Goal: Task Accomplishment & Management: Manage account settings

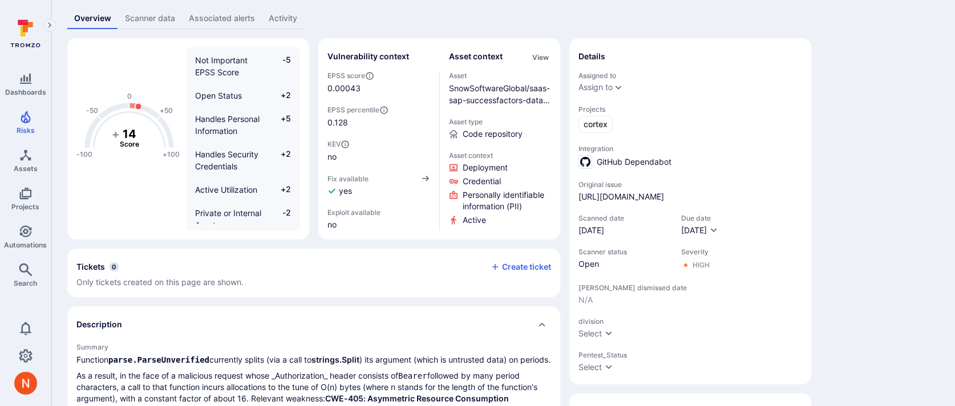
scroll to position [68, 0]
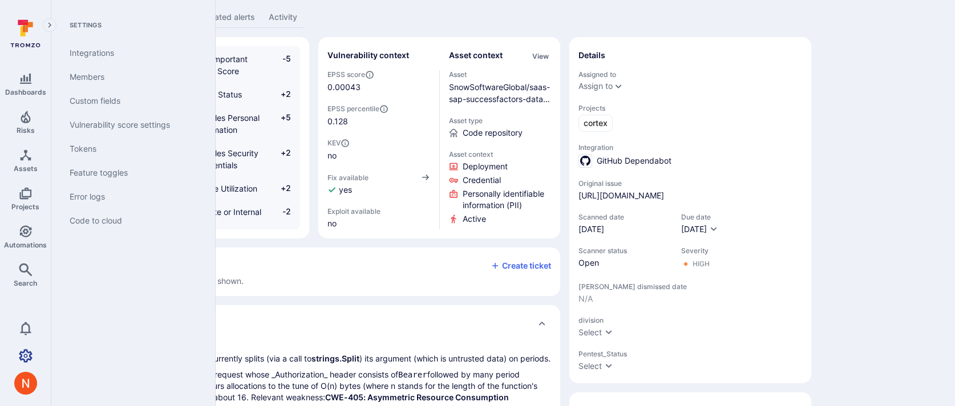
click at [22, 362] on icon "Settings" at bounding box center [26, 356] width 14 height 14
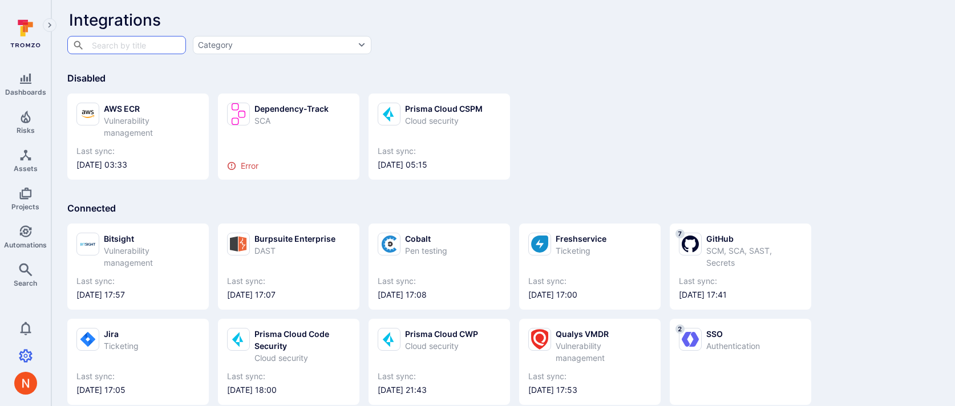
scroll to position [57, 0]
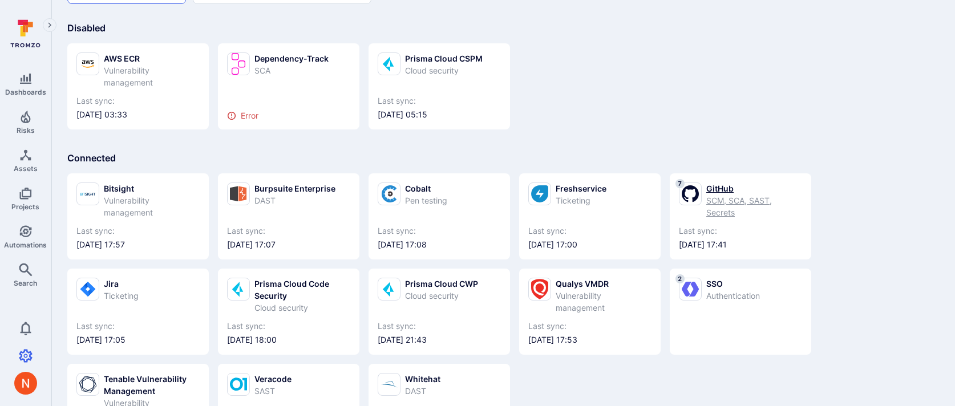
click at [698, 189] on icon at bounding box center [690, 194] width 17 height 22
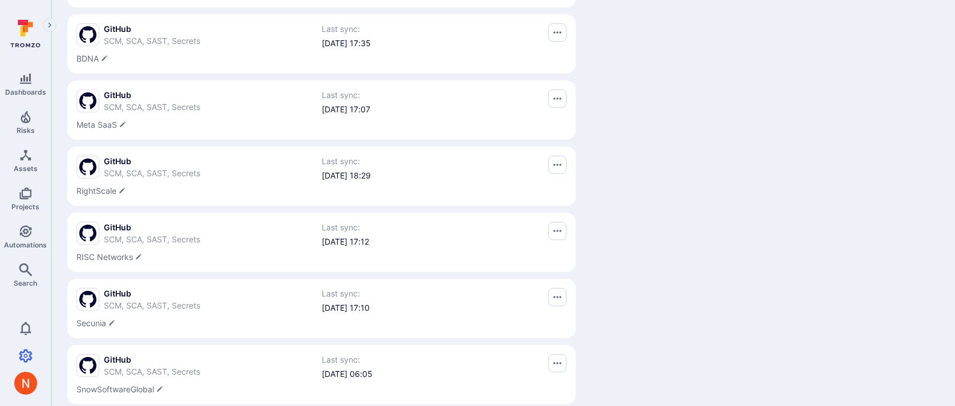
scroll to position [278, 0]
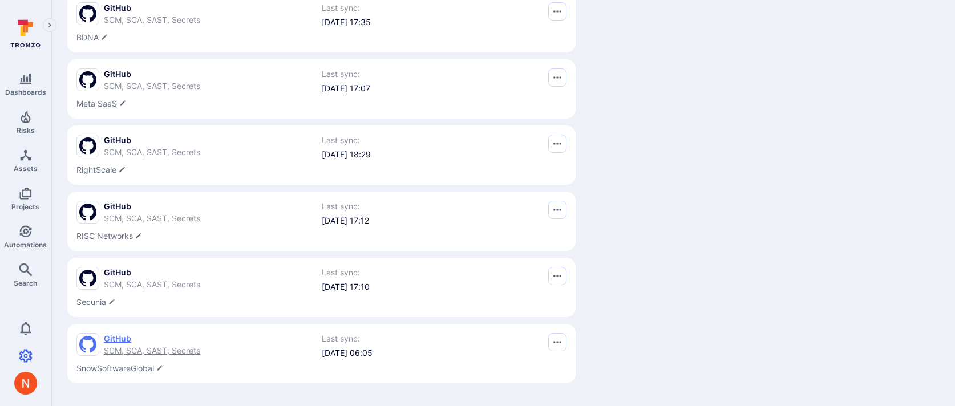
click at [162, 344] on div "GitHub SCM, SCA, SAST, Secrets" at bounding box center [152, 344] width 96 height 23
